Goal: Check status: Check status

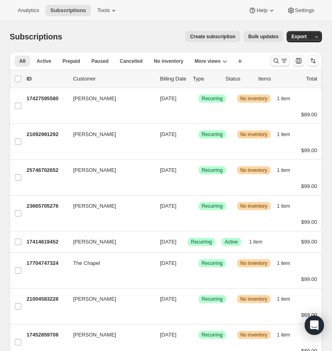
click at [276, 60] on icon "Search and filter results" at bounding box center [276, 61] width 8 height 8
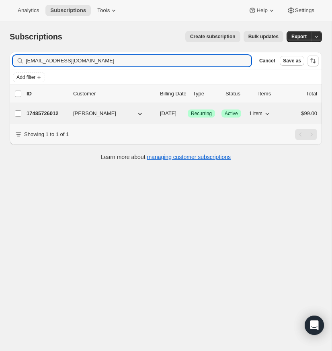
type input "[EMAIL_ADDRESS][DOMAIN_NAME]"
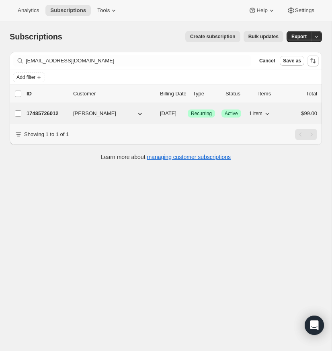
click at [49, 111] on p "17485726012" at bounding box center [47, 113] width 40 height 8
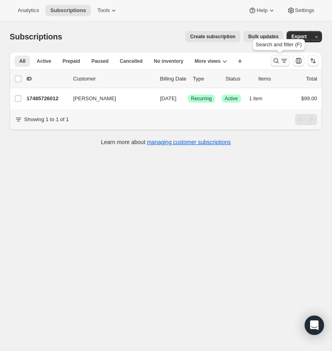
click at [276, 58] on icon "Search and filter results" at bounding box center [276, 61] width 8 height 8
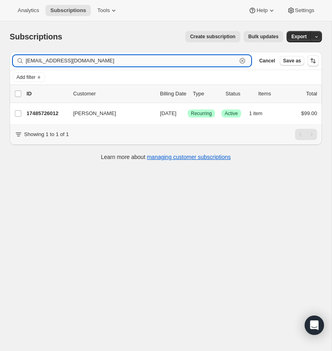
drag, startPoint x: 243, startPoint y: 59, endPoint x: 191, endPoint y: 64, distance: 52.9
click at [243, 59] on icon "button" at bounding box center [242, 61] width 8 height 8
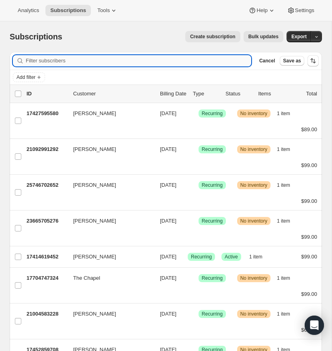
paste input "[EMAIL_ADDRESS][DOMAIN_NAME]"
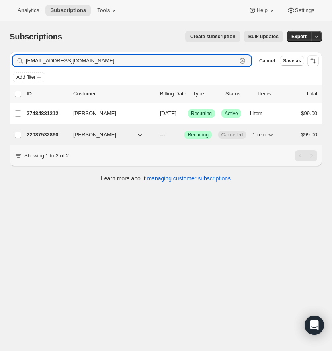
type input "[EMAIL_ADDRESS][DOMAIN_NAME]"
click at [55, 139] on p "22087532860" at bounding box center [47, 135] width 40 height 8
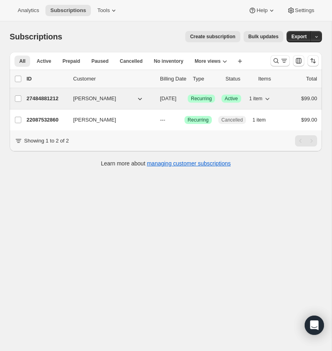
click at [82, 96] on span "[PERSON_NAME]" at bounding box center [94, 99] width 43 height 8
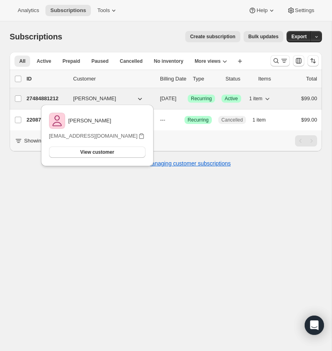
click at [35, 94] on div "27484881212 [PERSON_NAME] [DATE] Success Recurring Success Active 1 item $99.00" at bounding box center [172, 98] width 291 height 11
